Goal: Connect with others: Connect with others

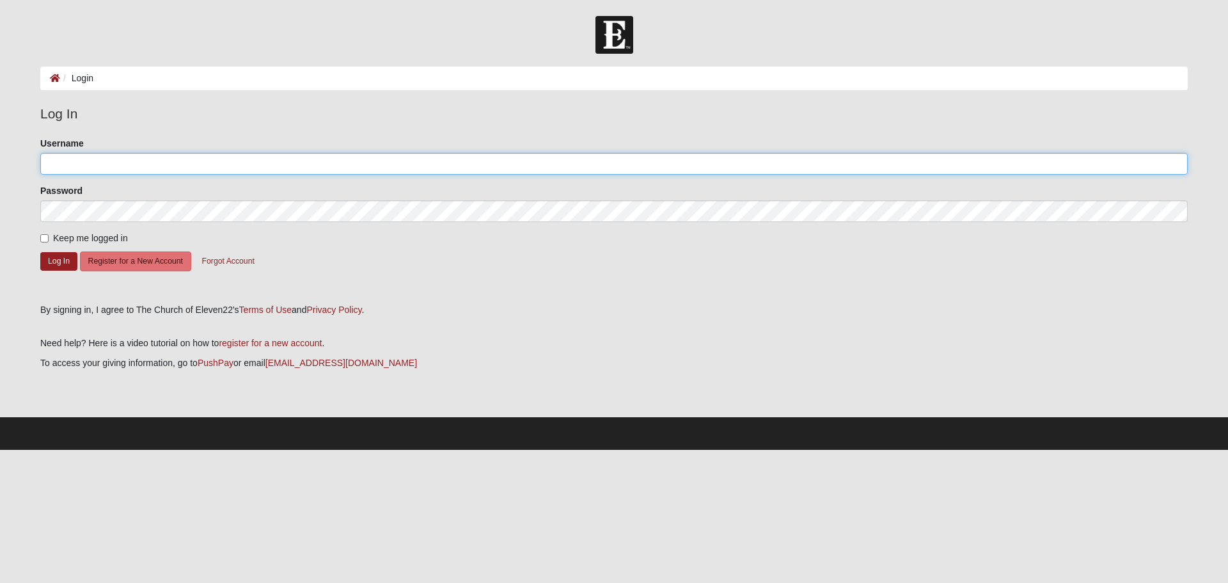
click at [221, 153] on input "Username" at bounding box center [613, 164] width 1147 height 22
type input "GcSull555"
drag, startPoint x: 110, startPoint y: 163, endPoint x: -143, endPoint y: 143, distance: 253.4
click at [0, 143] on html "Hello Gene My Account Log Out Login Login Error" at bounding box center [614, 225] width 1228 height 450
click at [41, 239] on input "Keep me logged in" at bounding box center [44, 238] width 8 height 8
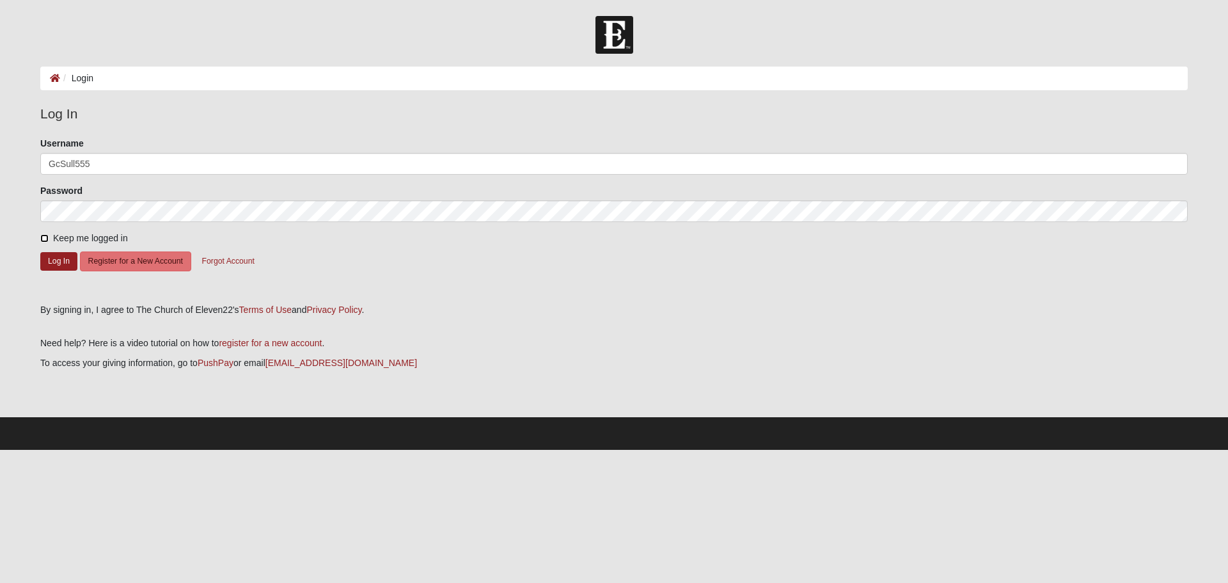
checkbox input "true"
click at [53, 262] on button "Log In" at bounding box center [58, 261] width 37 height 19
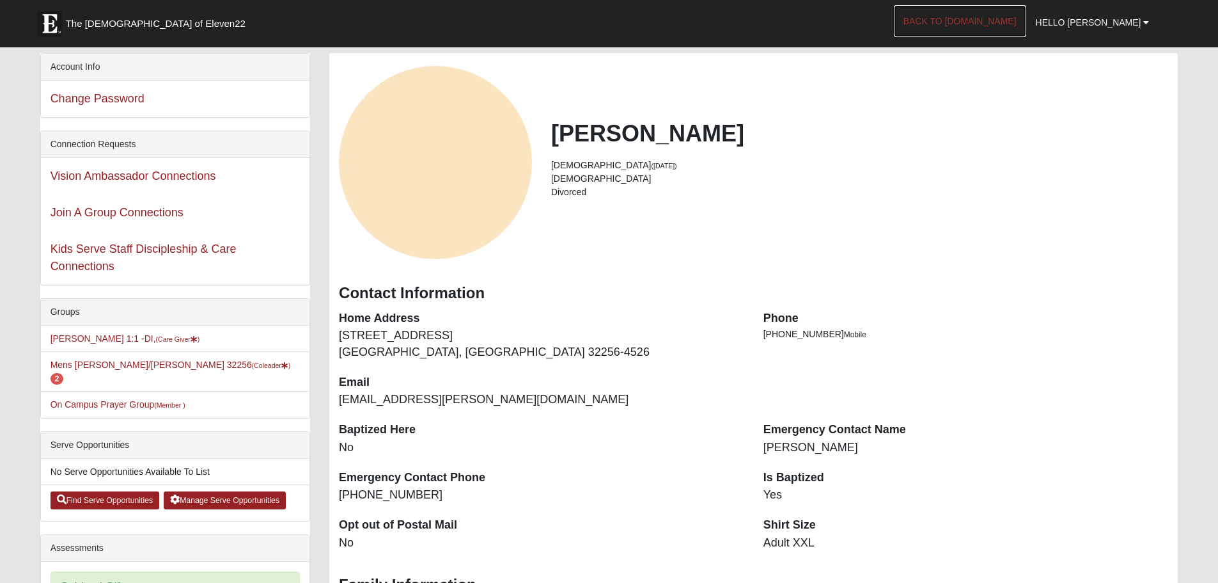
click at [980, 20] on link "Back to COE22.com" at bounding box center [960, 21] width 132 height 32
click at [1145, 14] on link "Hello [PERSON_NAME]" at bounding box center [1092, 22] width 133 height 32
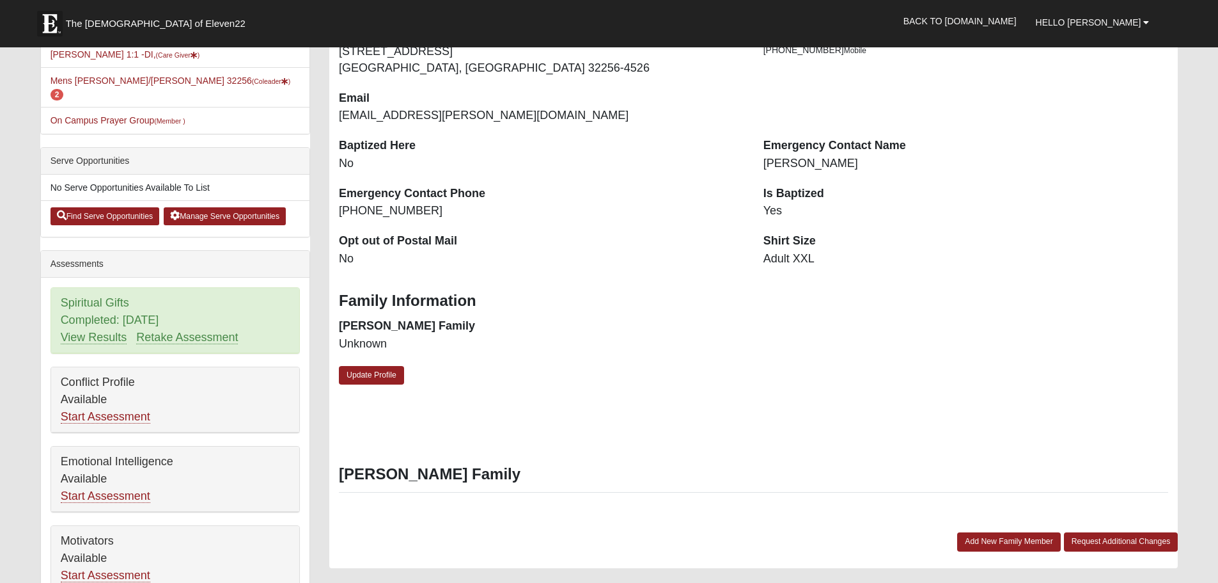
scroll to position [256, 0]
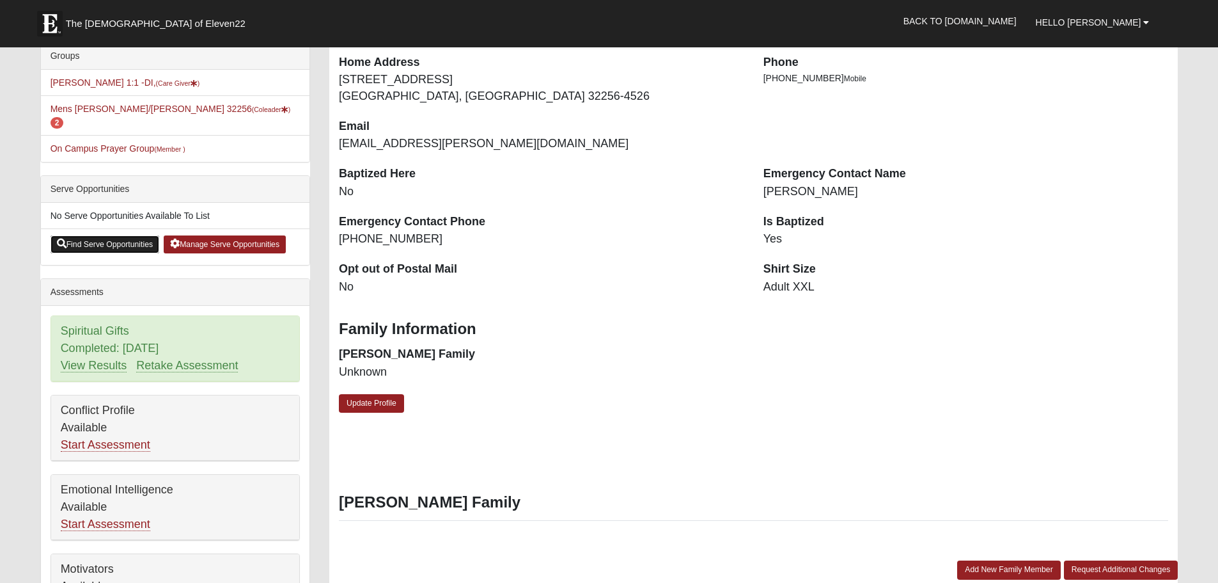
click at [98, 235] on link "Find Serve Opportunities" at bounding box center [105, 244] width 109 height 18
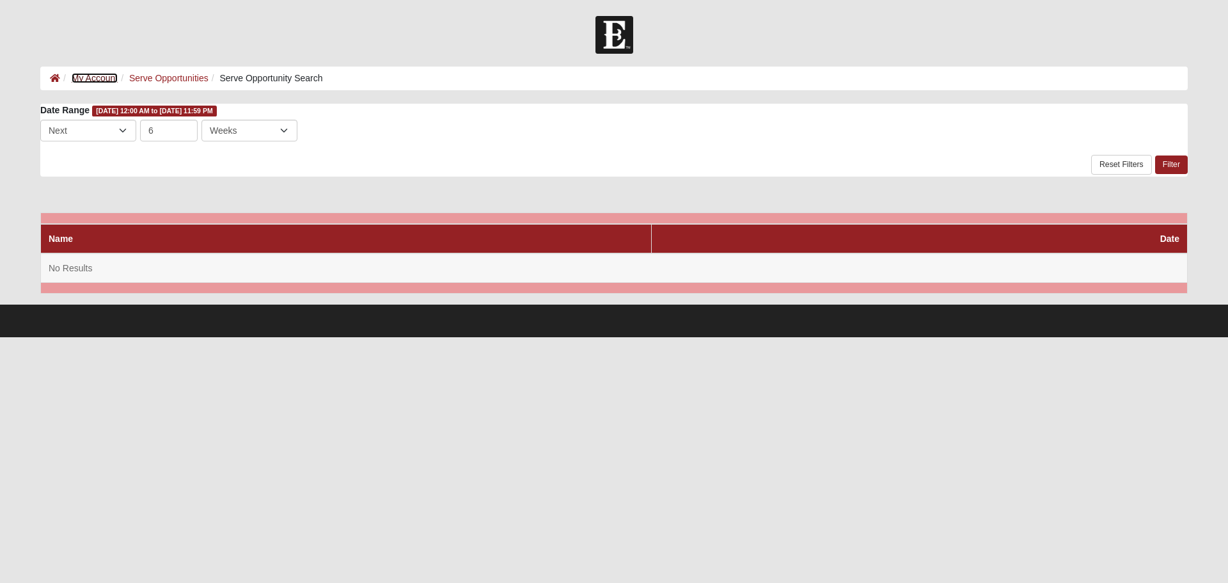
click at [93, 77] on link "My Account" at bounding box center [95, 78] width 46 height 10
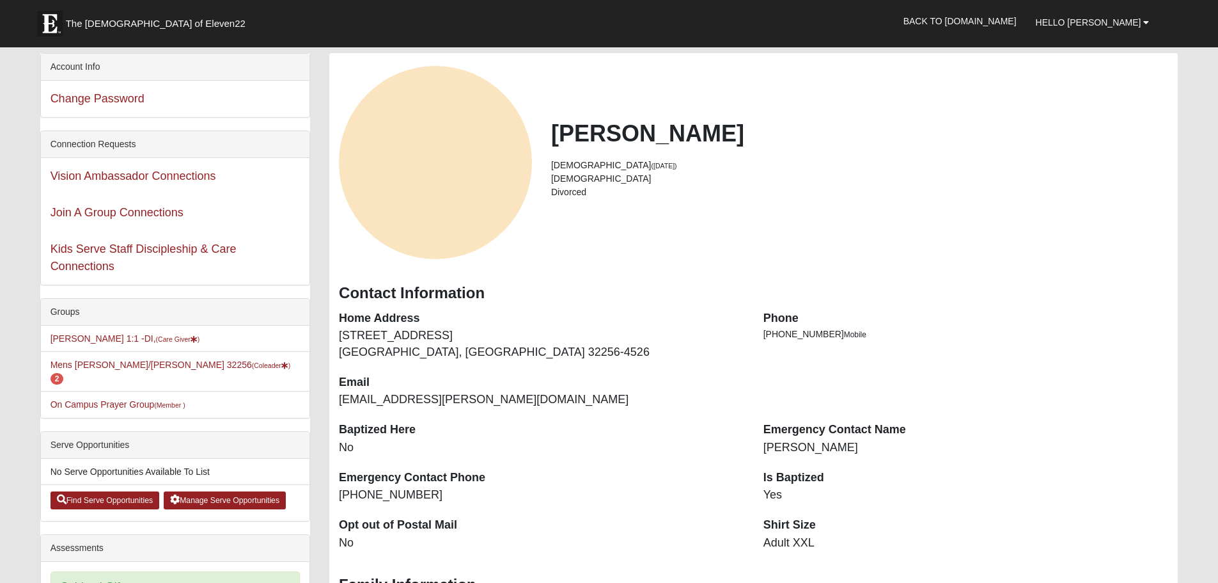
click at [133, 199] on div "Join A Group Connections" at bounding box center [175, 212] width 269 height 36
click at [136, 209] on link "Join A Group Connections" at bounding box center [117, 212] width 133 height 13
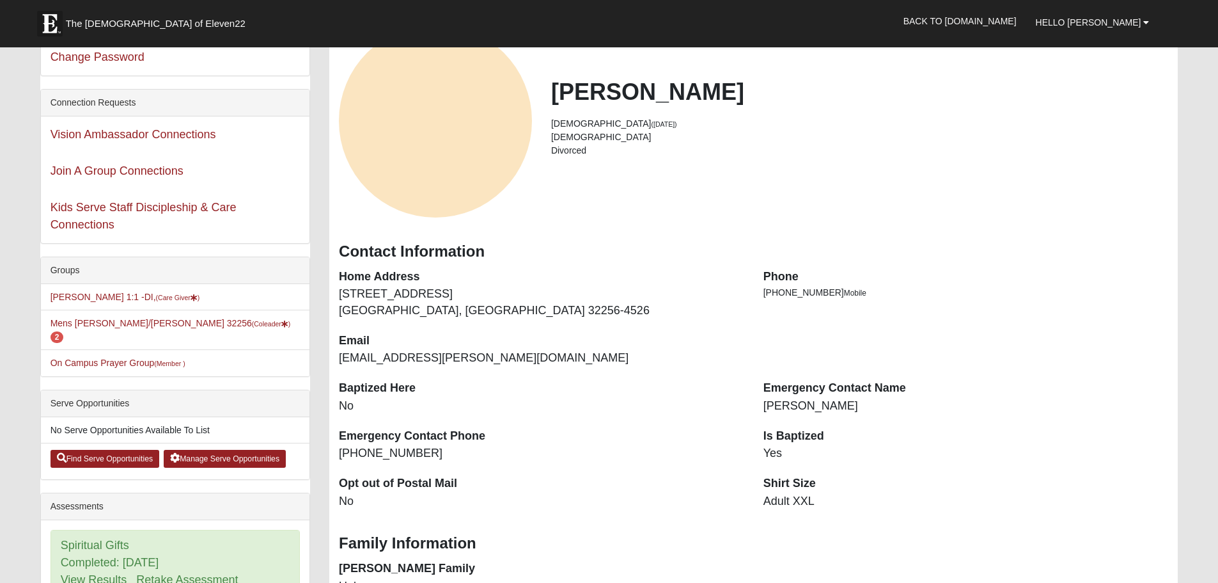
scroll to position [64, 0]
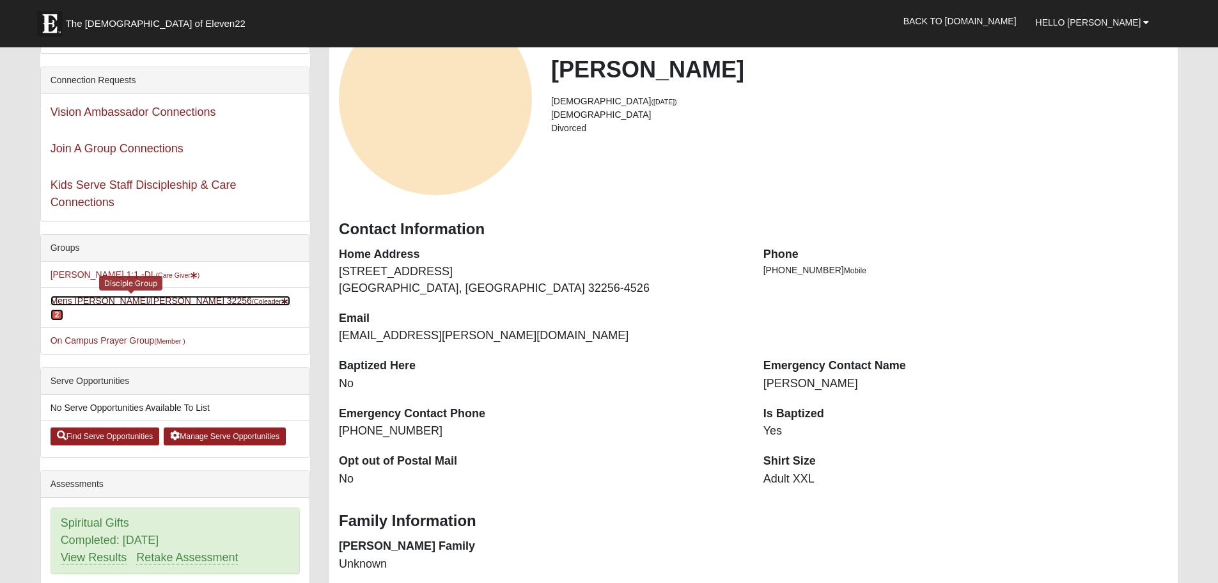
click at [252, 299] on small "(Coleader )" at bounding box center [271, 301] width 39 height 8
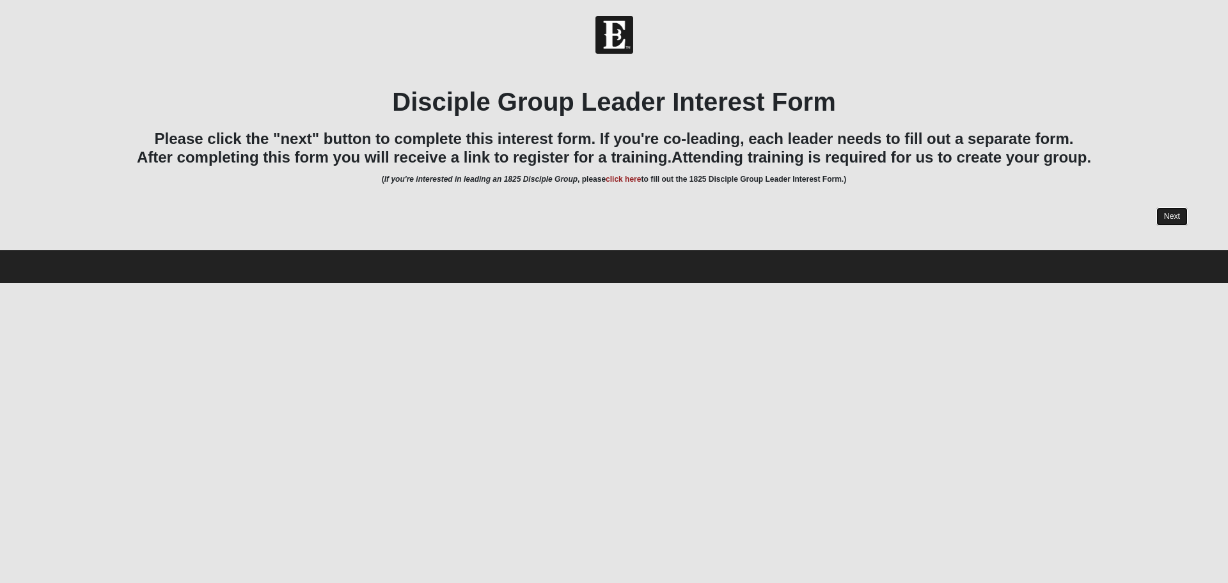
click at [1166, 214] on link "Next" at bounding box center [1171, 216] width 31 height 19
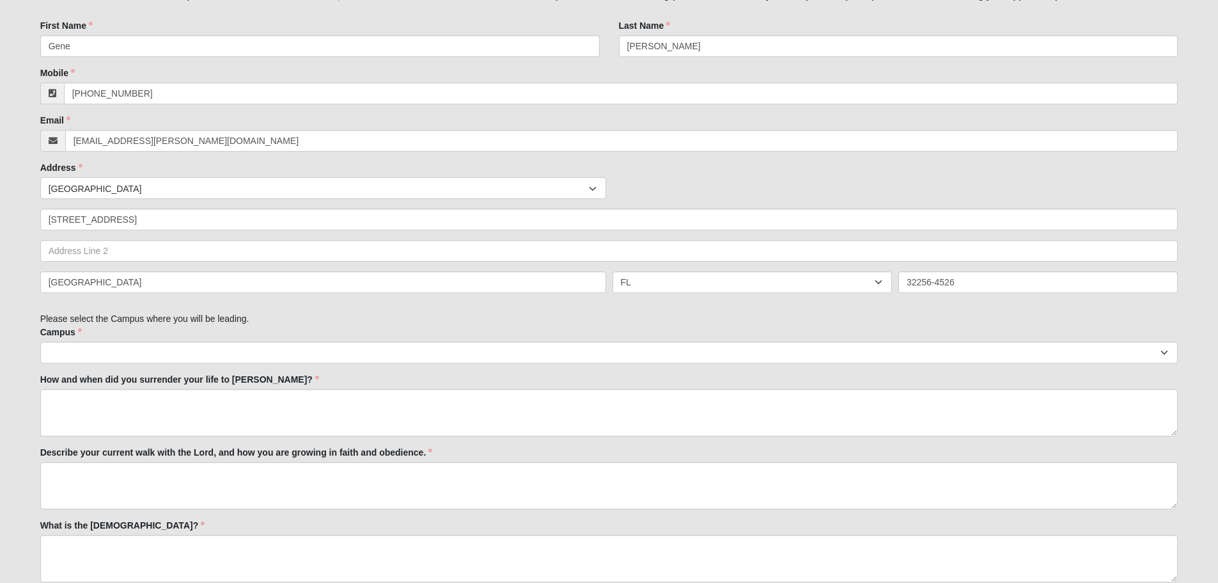
scroll to position [149, 0]
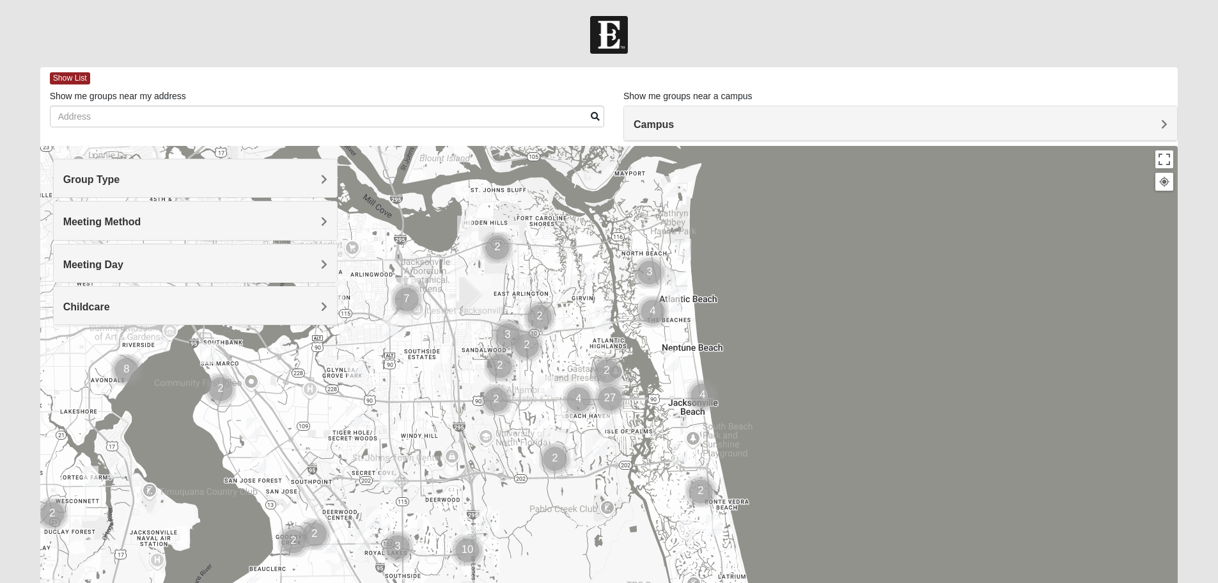
click at [851, 125] on h4 "Campus" at bounding box center [901, 124] width 534 height 12
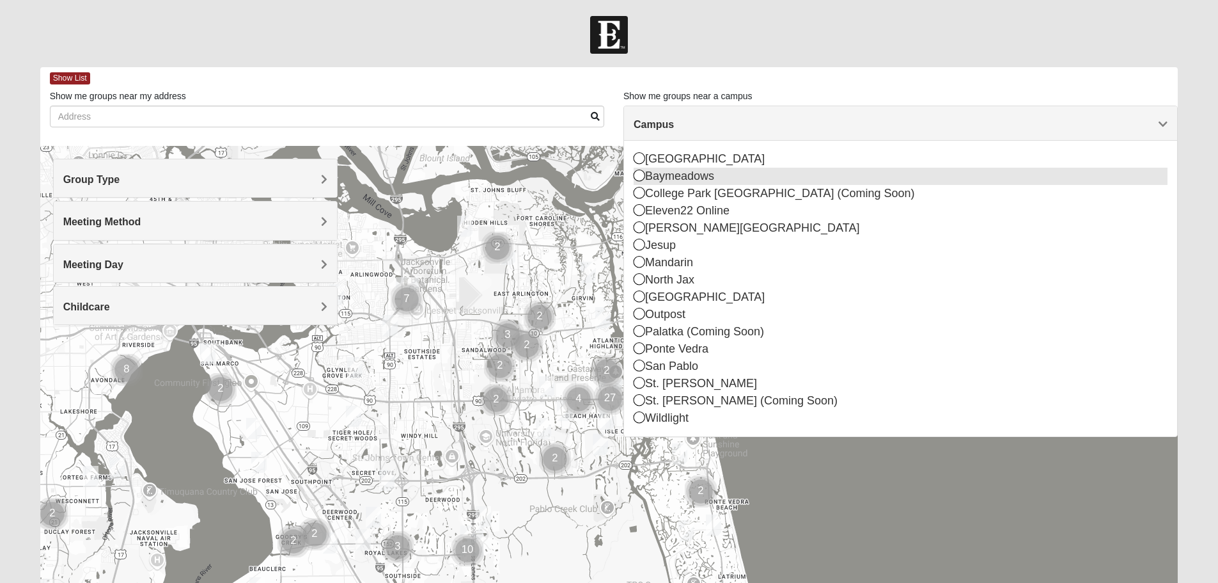
click at [701, 180] on div "Baymeadows" at bounding box center [901, 176] width 534 height 17
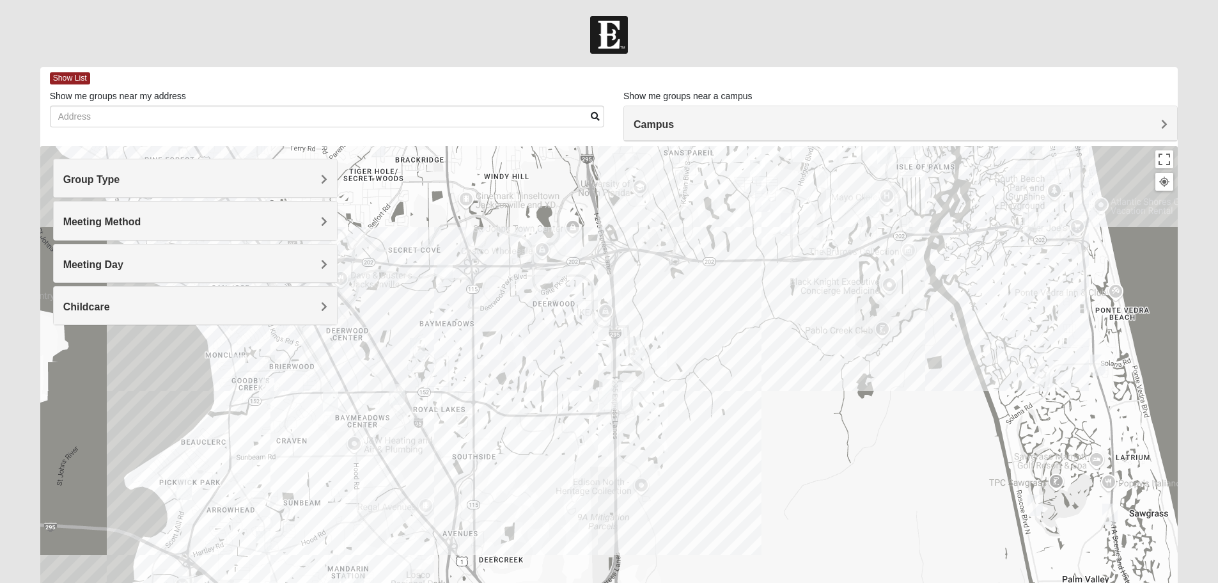
click at [95, 270] on h4 "Meeting Day" at bounding box center [195, 264] width 264 height 12
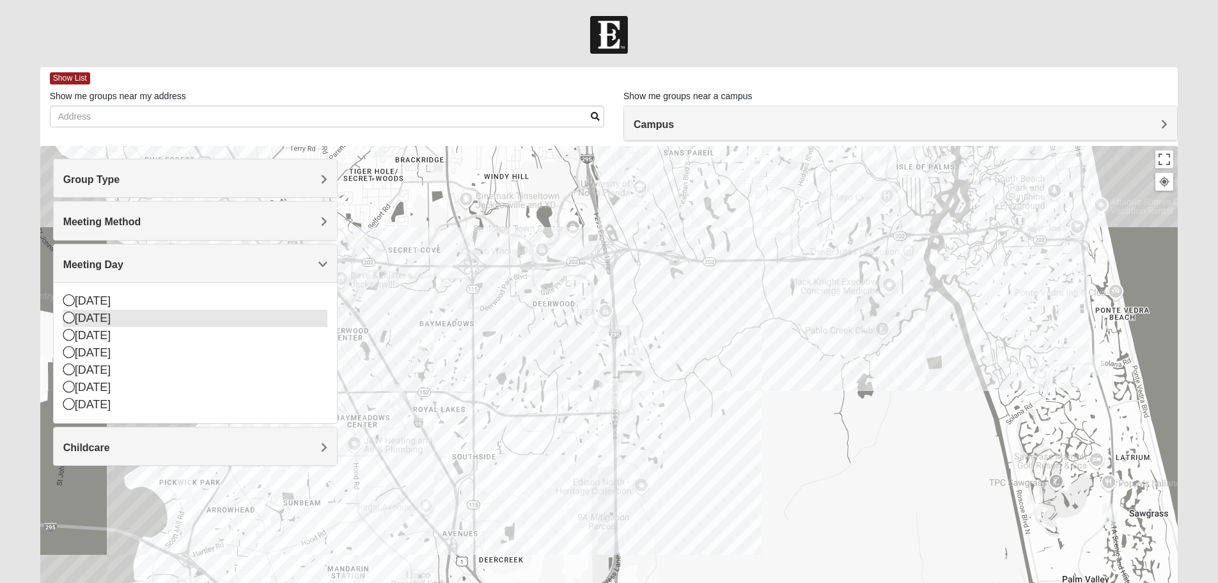
click at [106, 322] on div "[DATE]" at bounding box center [195, 317] width 264 height 17
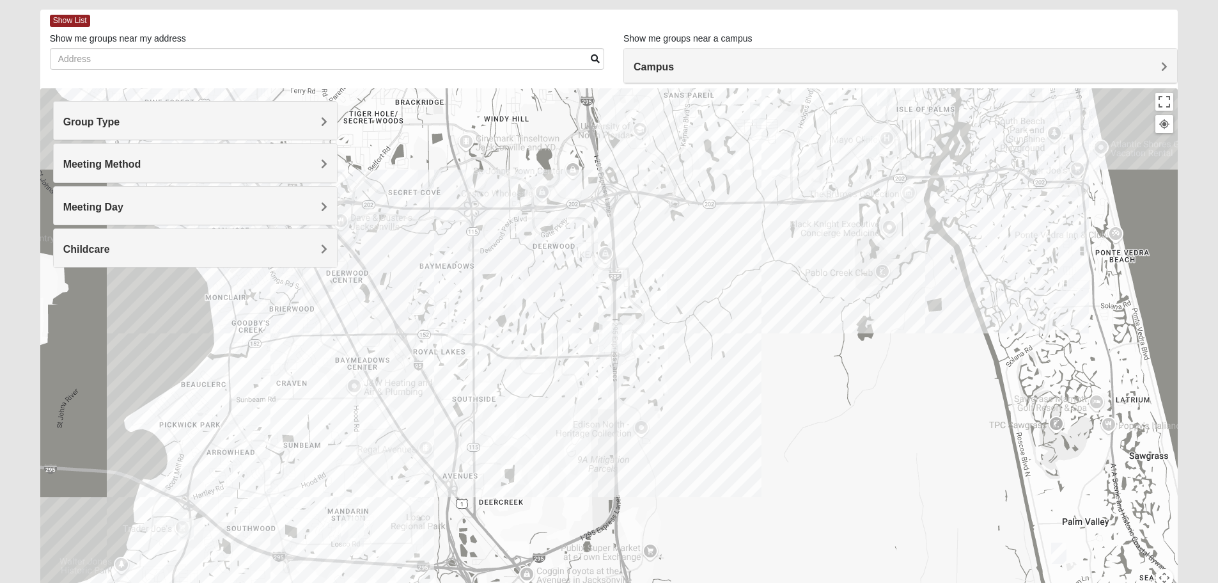
scroll to position [121, 0]
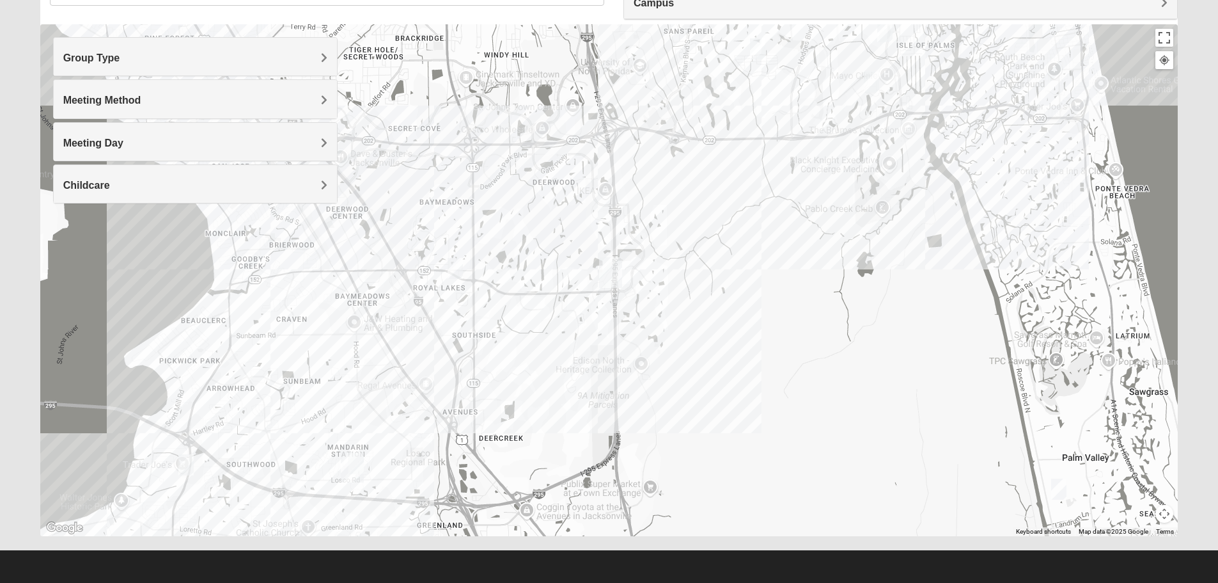
click at [90, 58] on span "Group Type" at bounding box center [91, 57] width 57 height 11
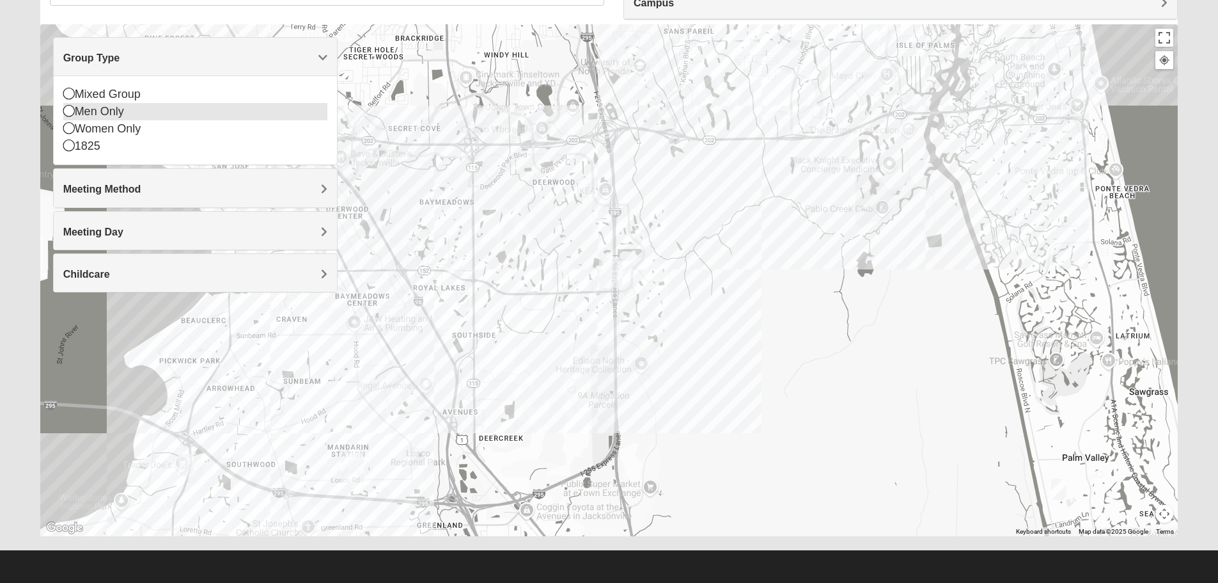
click at [120, 109] on div "Men Only" at bounding box center [195, 111] width 264 height 17
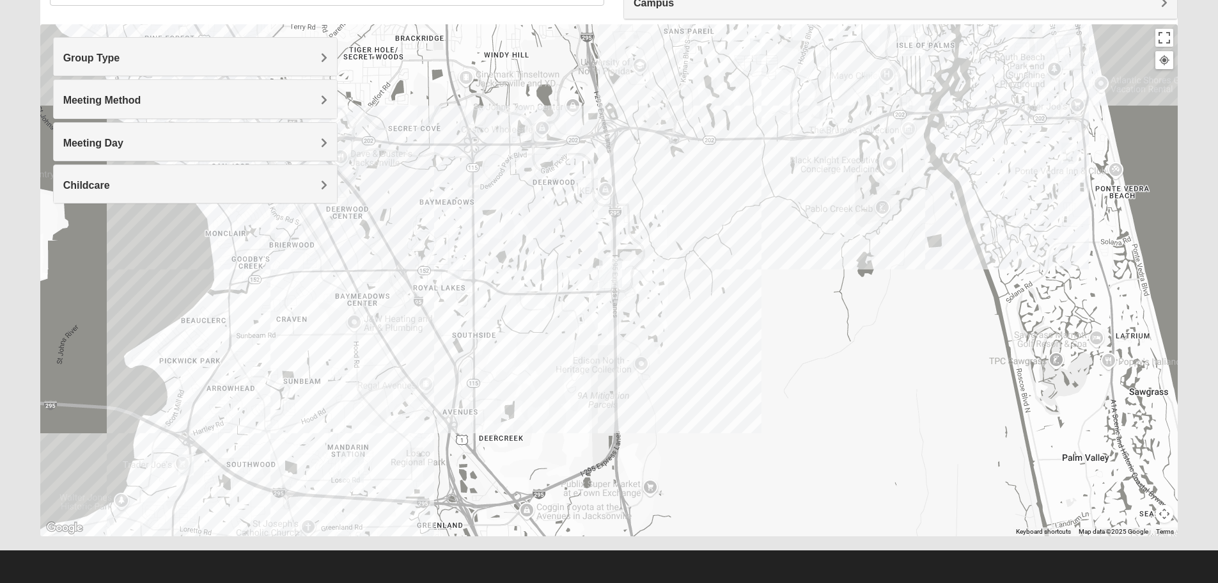
click at [20, 451] on form "Hello [PERSON_NAME] My Account Log Out Find A Group Error" at bounding box center [609, 238] width 1218 height 688
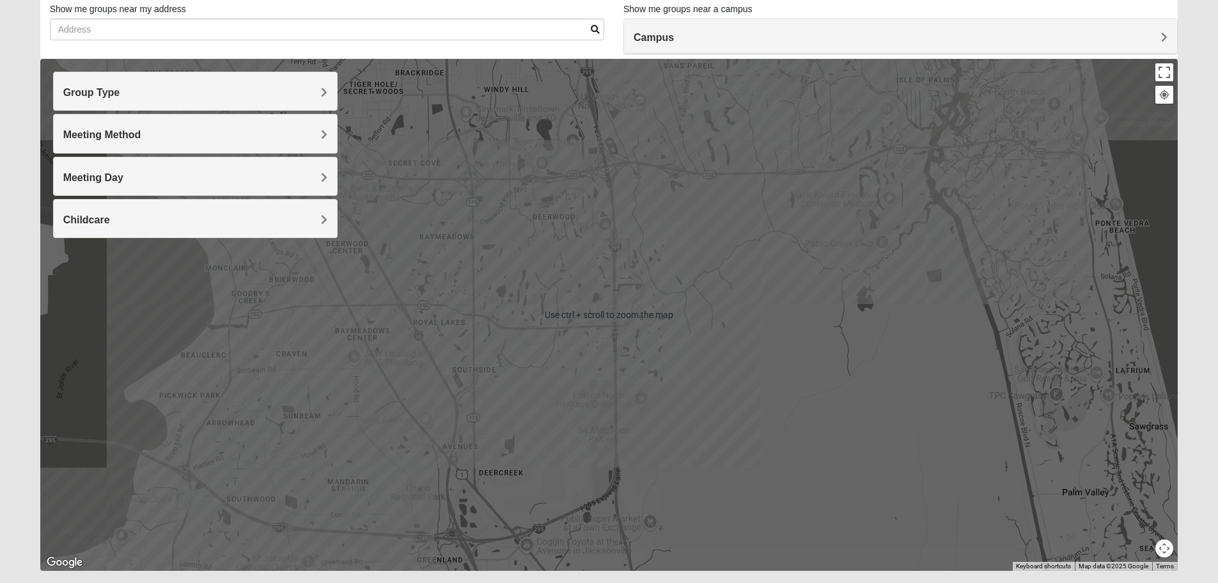
scroll to position [0, 0]
